Goal: Task Accomplishment & Management: Complete application form

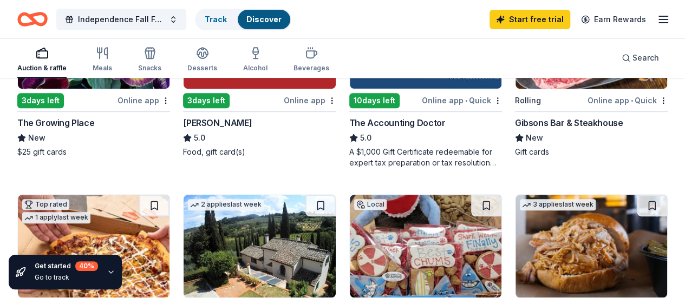
scroll to position [217, 0]
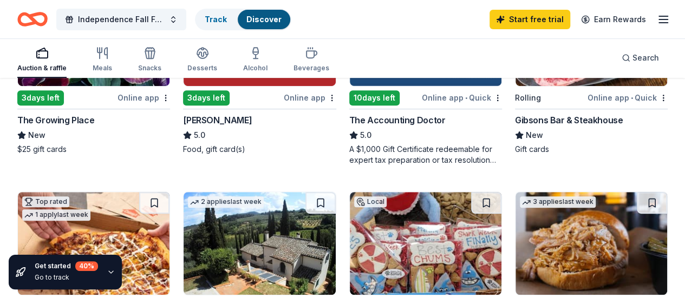
click at [284, 96] on div "Online app" at bounding box center [310, 98] width 53 height 14
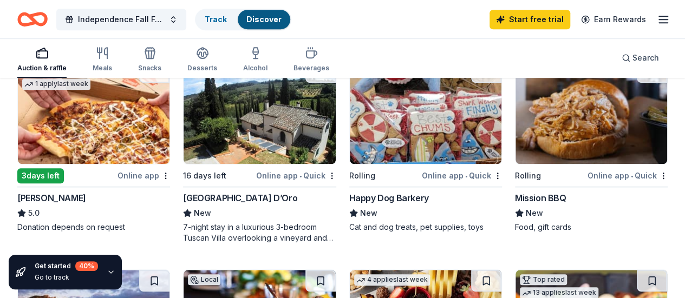
scroll to position [337, 0]
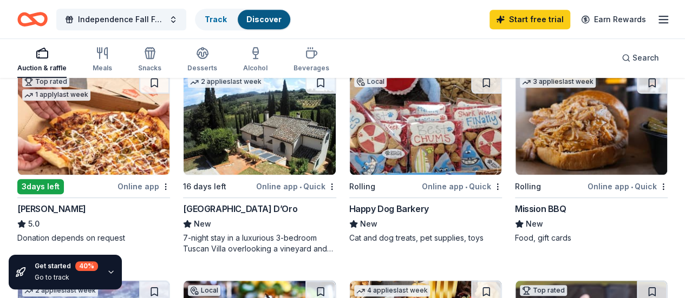
click at [422, 184] on div "Online app • Quick" at bounding box center [462, 187] width 80 height 14
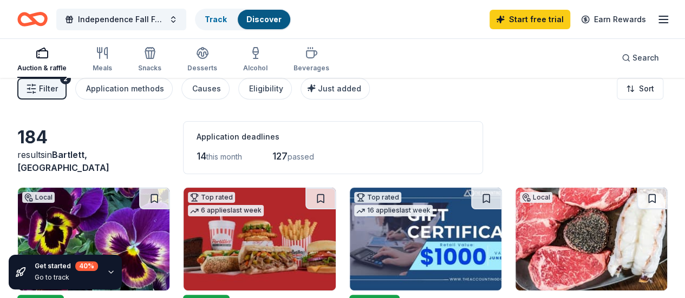
scroll to position [0, 0]
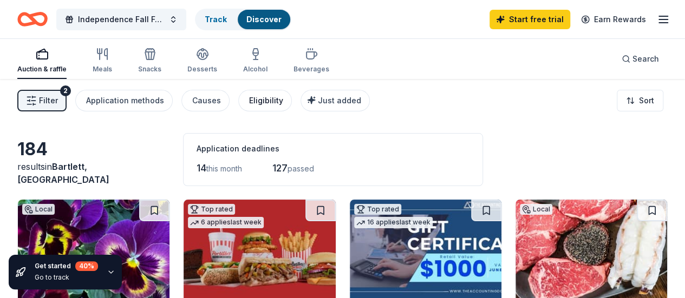
click at [274, 106] on div "Eligibility" at bounding box center [266, 100] width 34 height 13
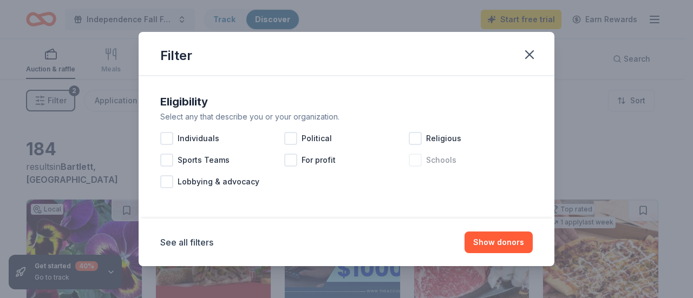
click at [431, 156] on span "Schools" at bounding box center [441, 160] width 30 height 13
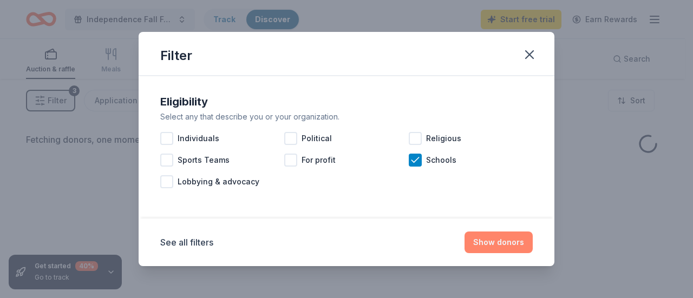
click at [504, 246] on button "Show donors" at bounding box center [499, 243] width 68 height 22
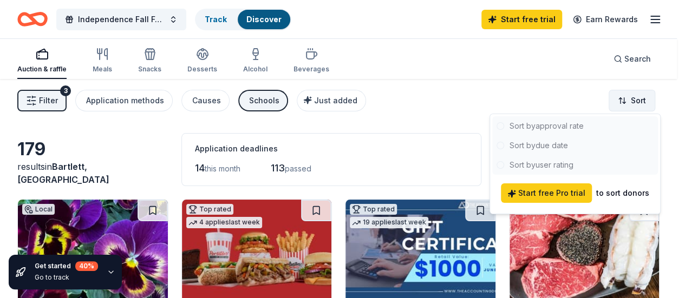
click at [646, 107] on html "Independence Fall Festival Track Discover Start free trial Earn Rewards Auction…" at bounding box center [342, 149] width 685 height 298
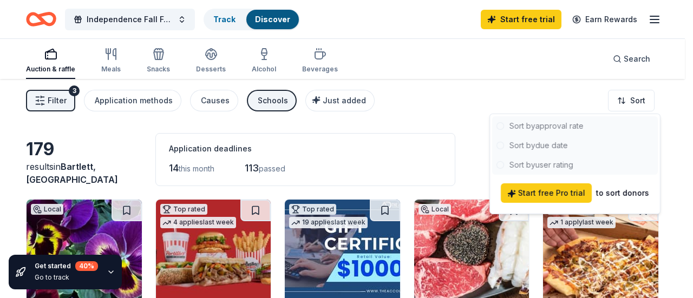
click at [559, 126] on div at bounding box center [575, 145] width 166 height 58
click at [140, 157] on html "Independence Fall Festival Track Discover Start free trial Earn Rewards Auction…" at bounding box center [346, 149] width 693 height 298
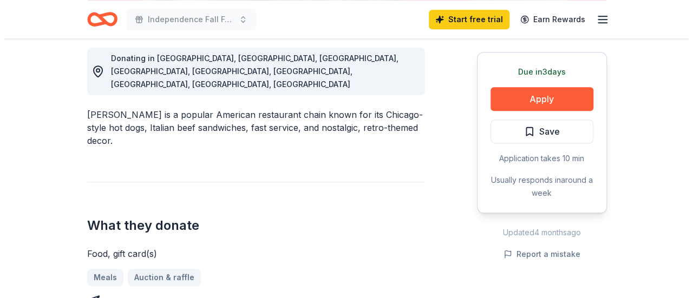
scroll to position [325, 0]
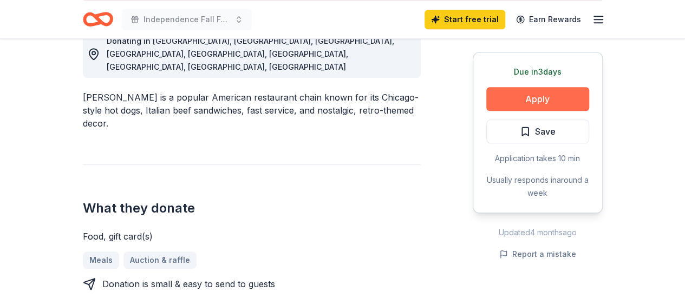
click at [521, 93] on button "Apply" at bounding box center [537, 99] width 103 height 24
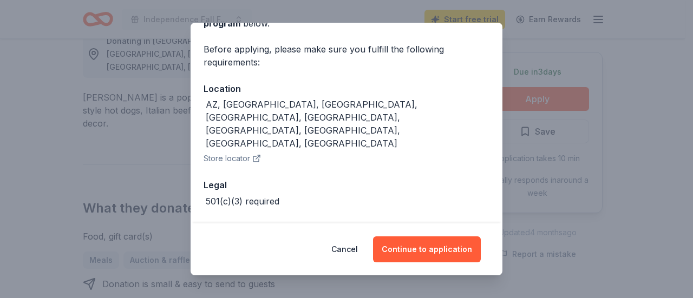
scroll to position [74, 0]
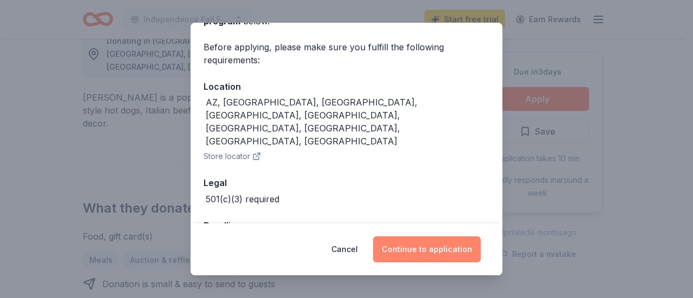
click at [436, 244] on button "Continue to application" at bounding box center [427, 250] width 108 height 26
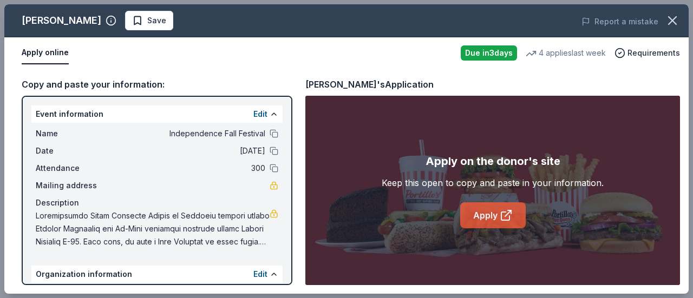
click at [470, 213] on link "Apply" at bounding box center [493, 215] width 66 height 26
click at [101, 86] on div "Copy and paste your information:" at bounding box center [157, 84] width 271 height 14
